Goal: Information Seeking & Learning: Learn about a topic

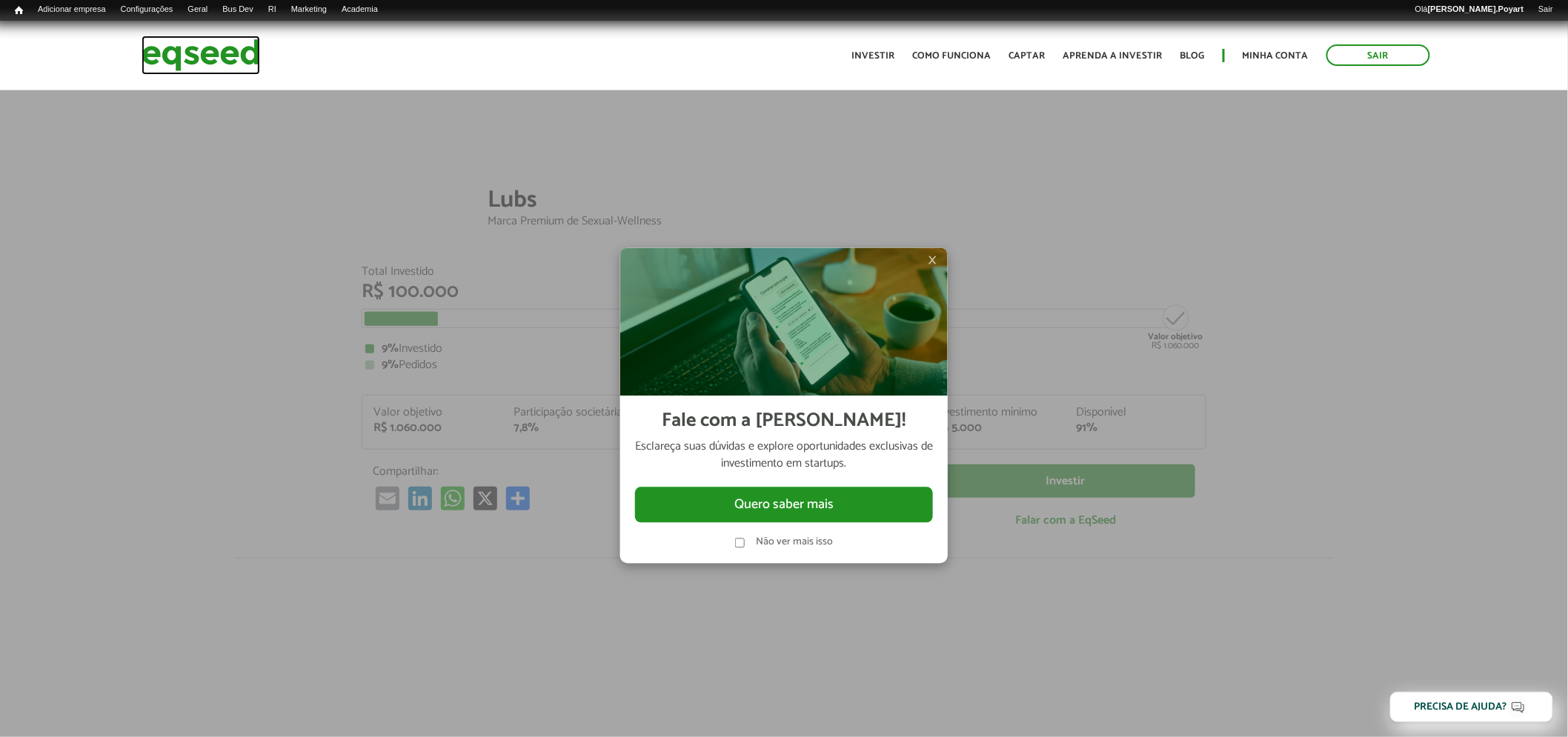
click at [190, 50] on img at bounding box center [201, 55] width 119 height 39
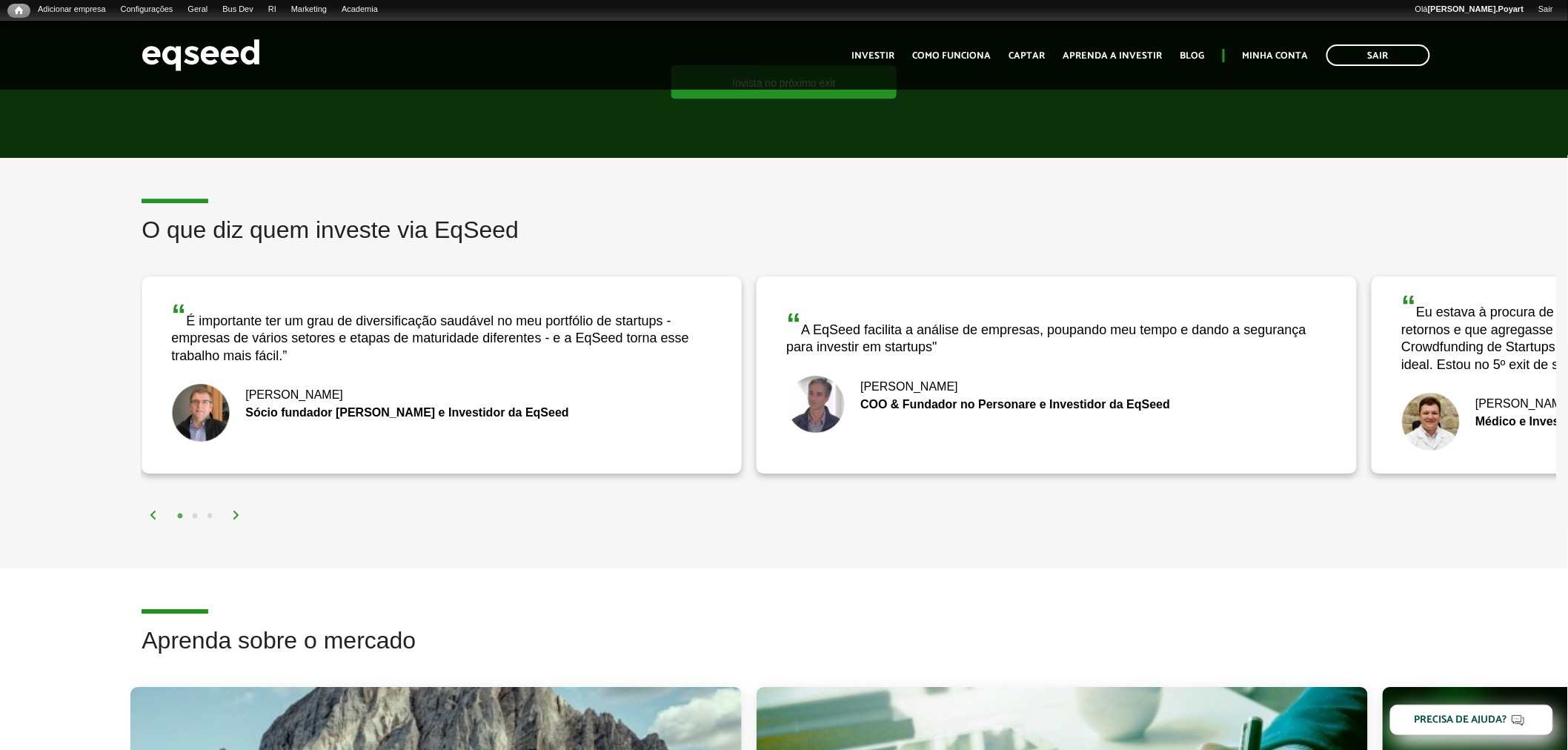
scroll to position [1811, 0]
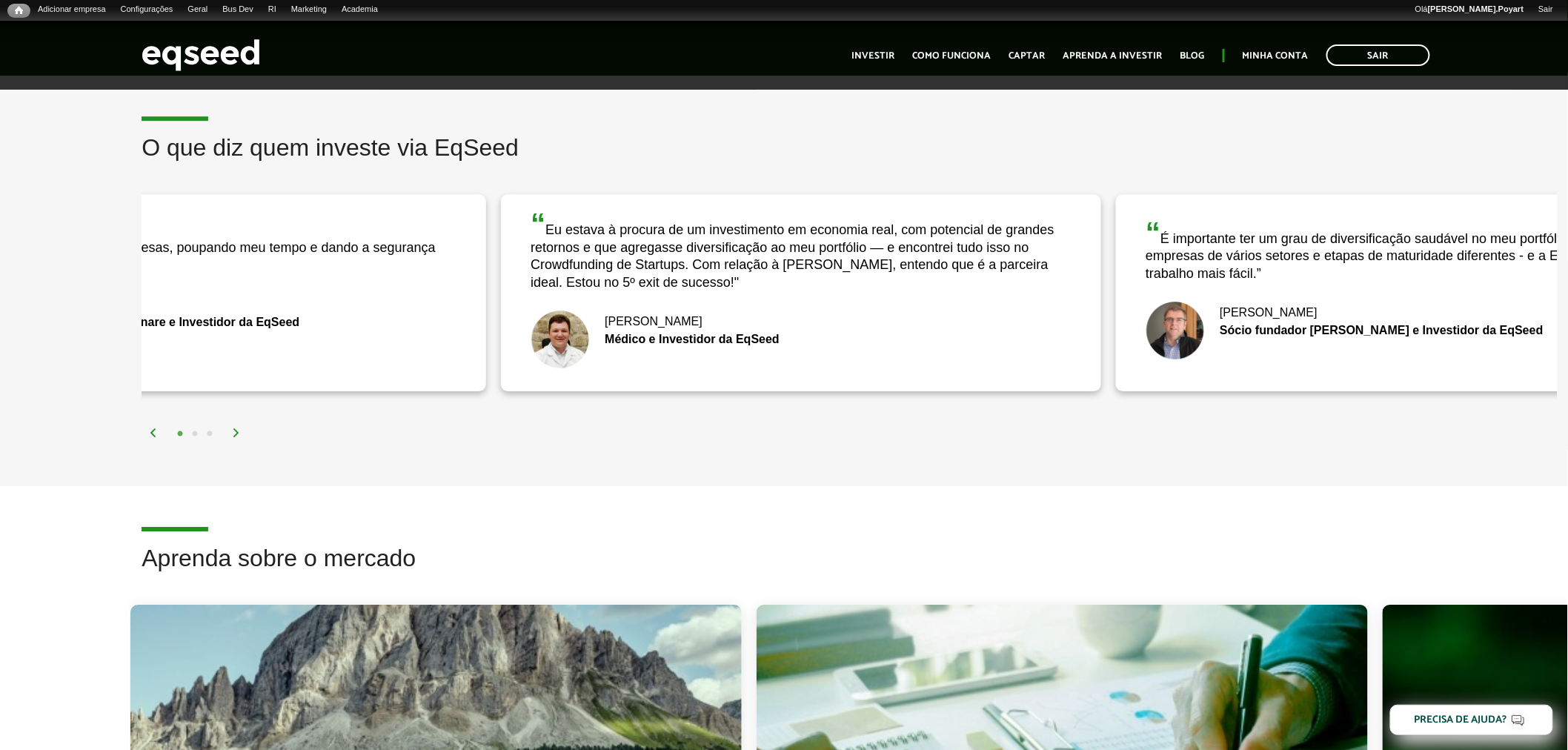
drag, startPoint x: 1513, startPoint y: 296, endPoint x: 656, endPoint y: 224, distance: 860.0
click at [644, 230] on div "“ Eu estava à procura de um investimento em economia real, com potencial de gra…" at bounding box center [801, 292] width 601 height 196
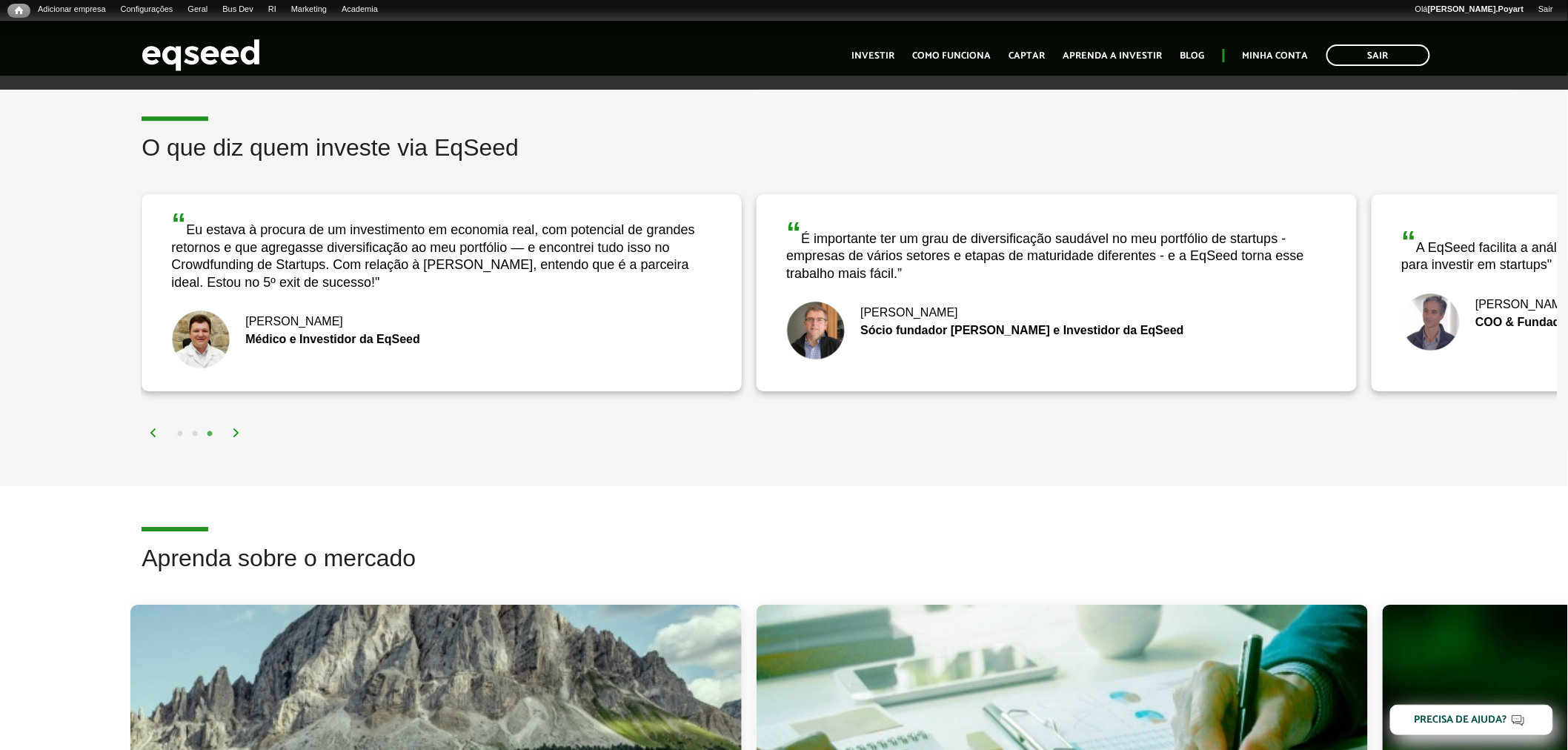
drag, startPoint x: 1527, startPoint y: 291, endPoint x: 509, endPoint y: 172, distance: 1024.9
click at [509, 173] on div "O que diz quem investe via EqSeed “ A EqSeed facilita a análise de empresas, po…" at bounding box center [849, 288] width 1438 height 306
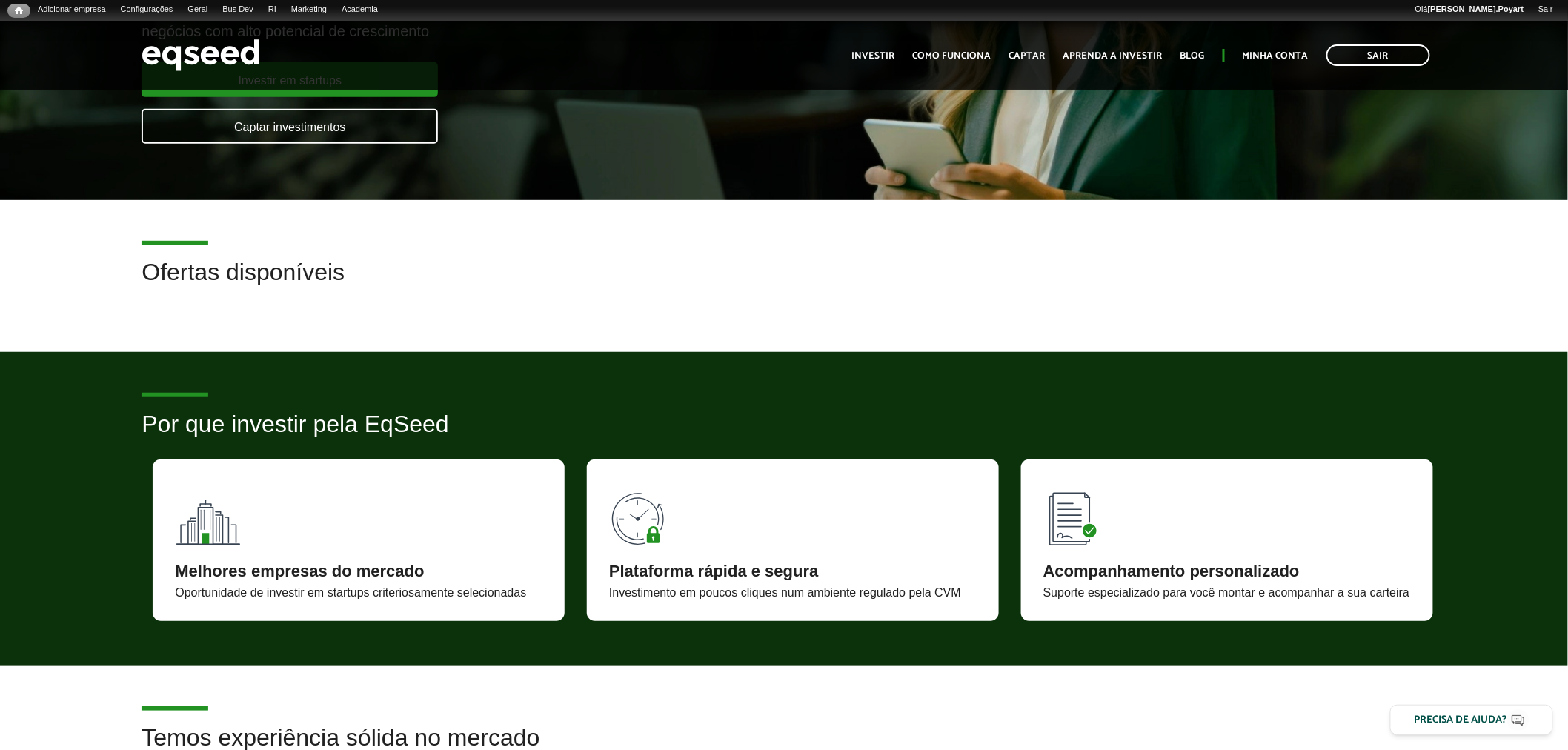
scroll to position [0, 0]
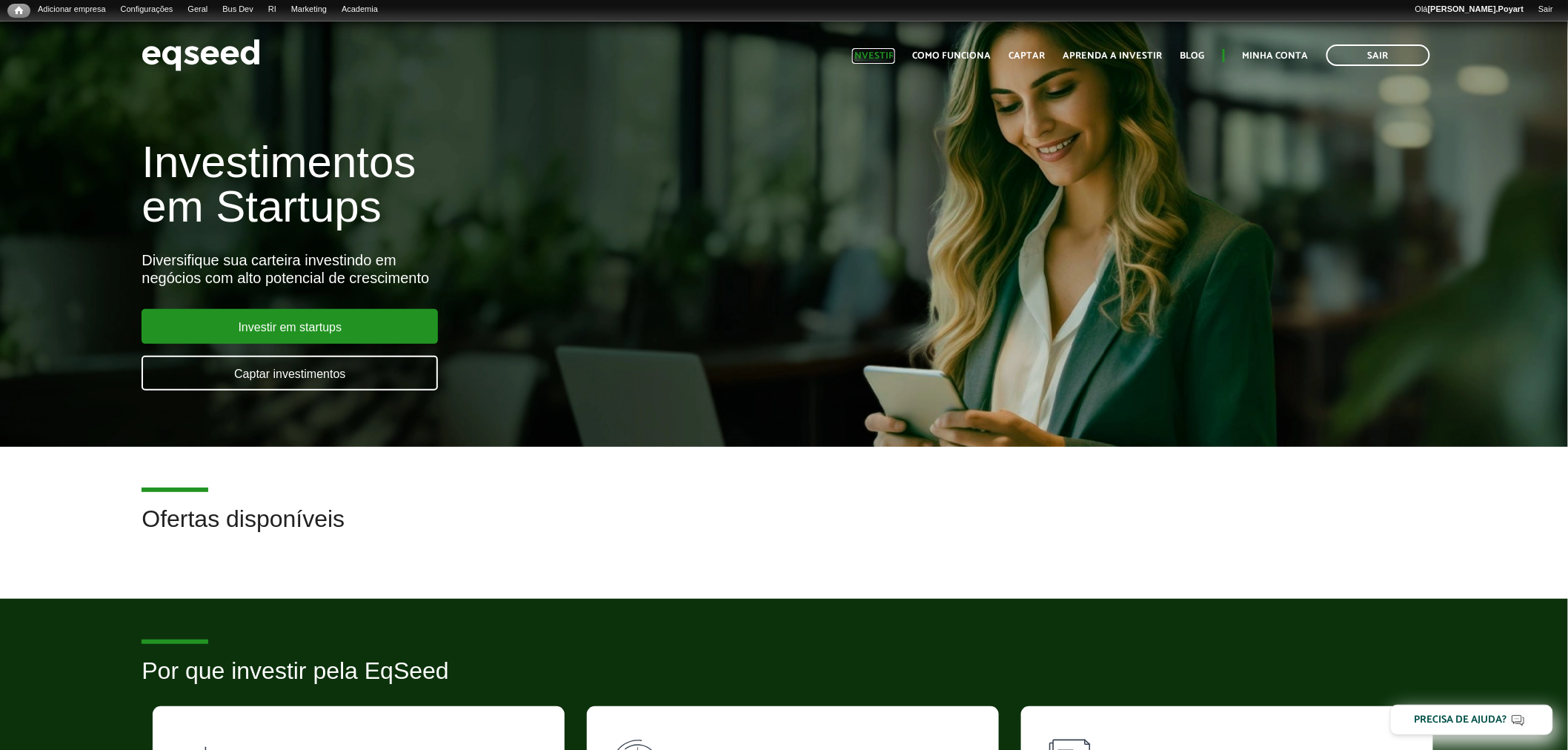
click at [870, 55] on link "Investir" at bounding box center [873, 56] width 43 height 10
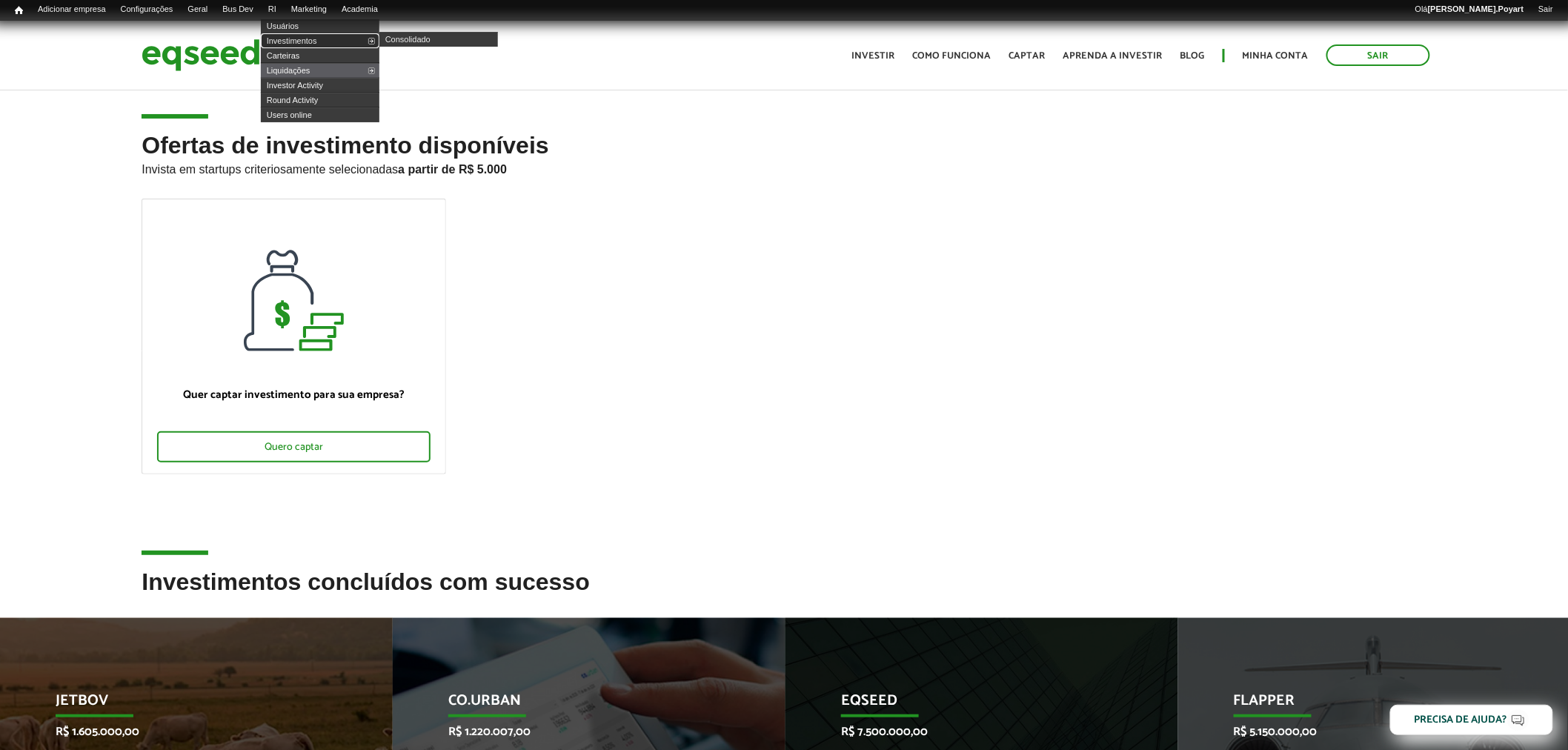
click at [308, 41] on link "Investimentos" at bounding box center [321, 41] width 119 height 15
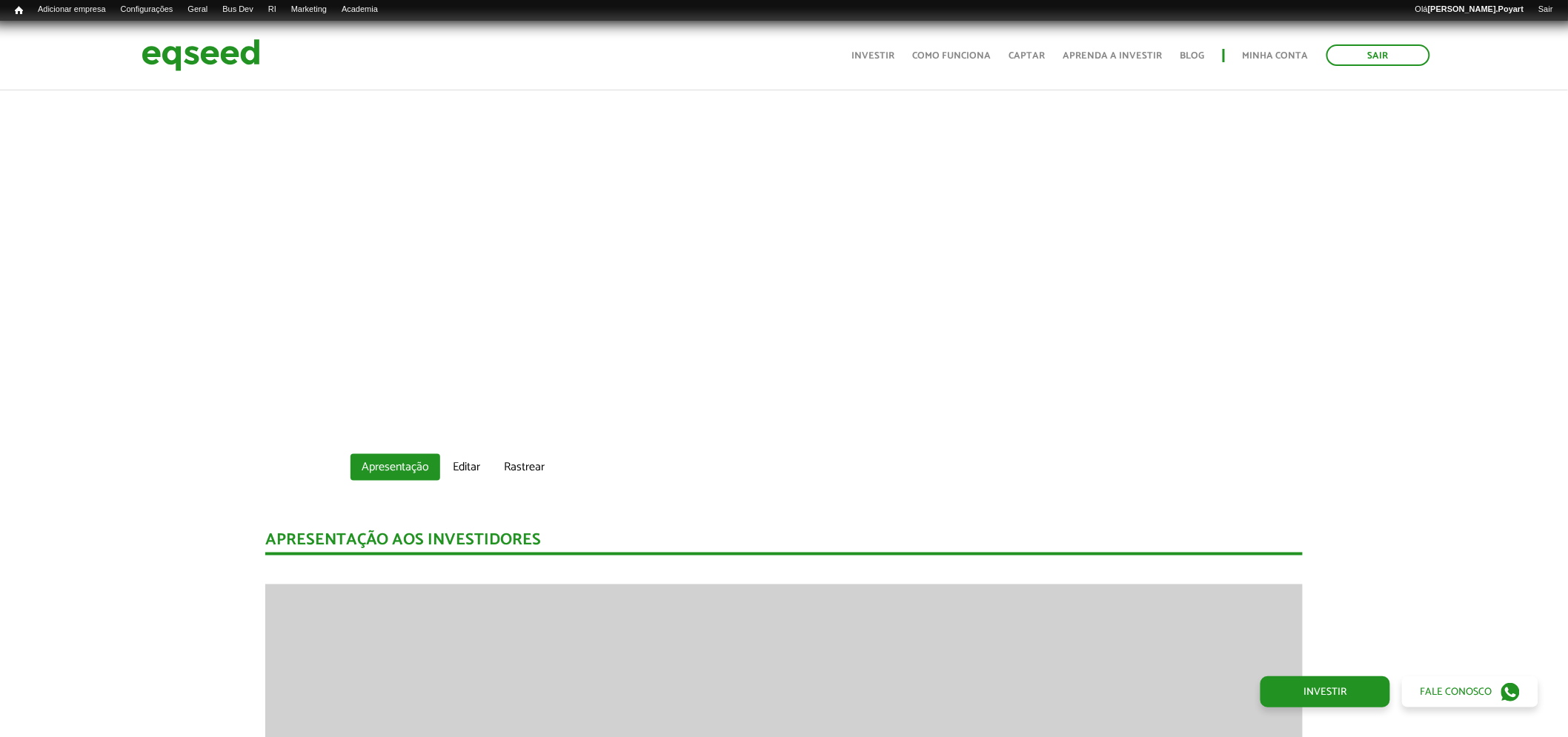
scroll to position [329, 0]
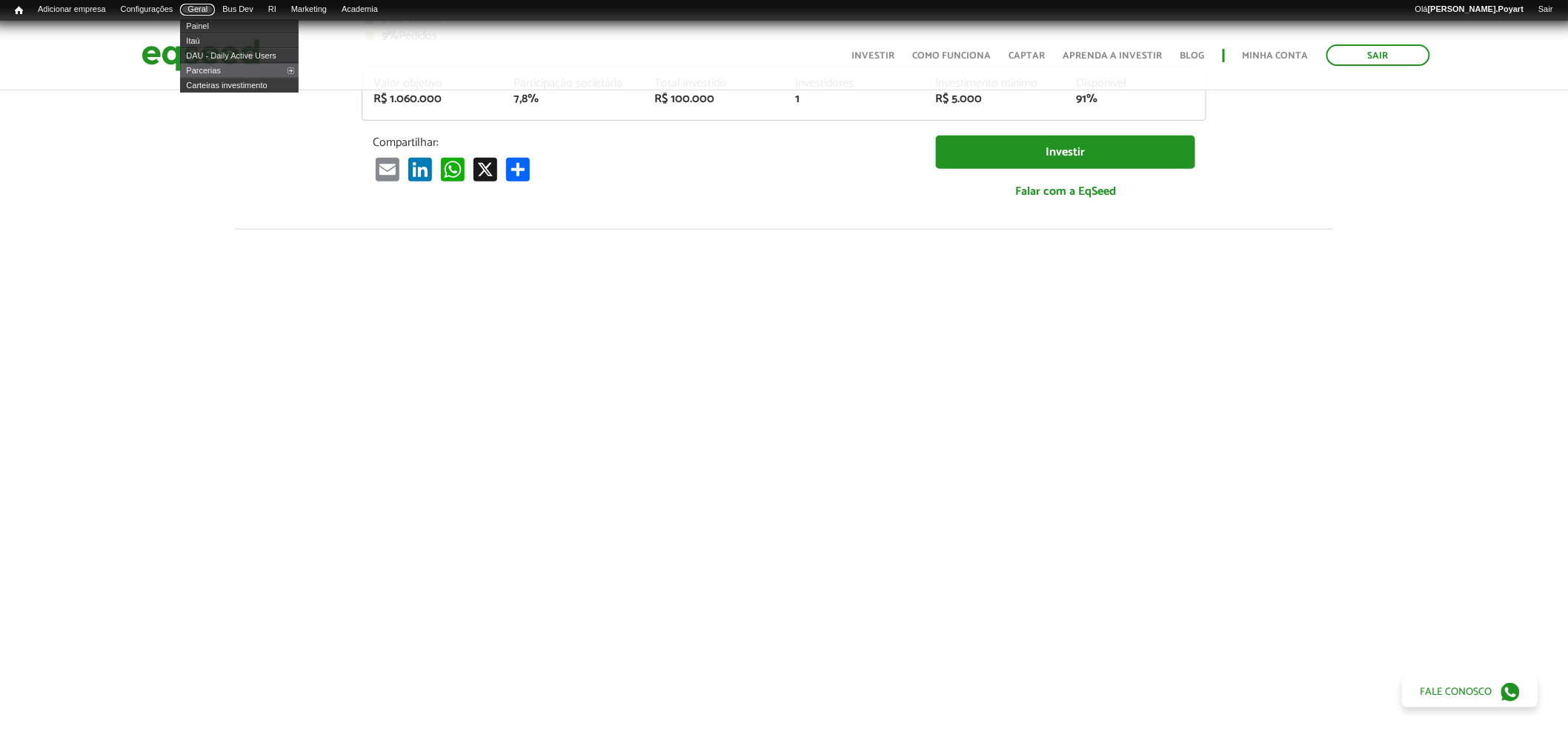
click at [208, 4] on link "Geral" at bounding box center [197, 10] width 35 height 12
